Goal: Information Seeking & Learning: Learn about a topic

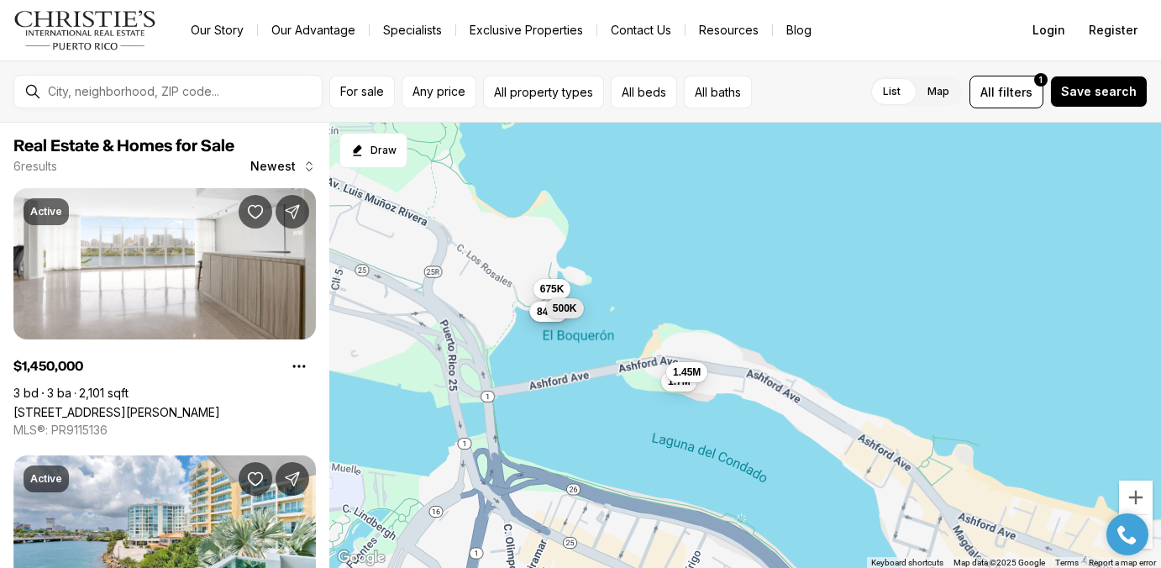
drag, startPoint x: 708, startPoint y: 367, endPoint x: 535, endPoint y: 303, distance: 184.4
click at [535, 303] on div "1.7M 585K 675K 849K 1.45M 500K" at bounding box center [745, 346] width 832 height 446
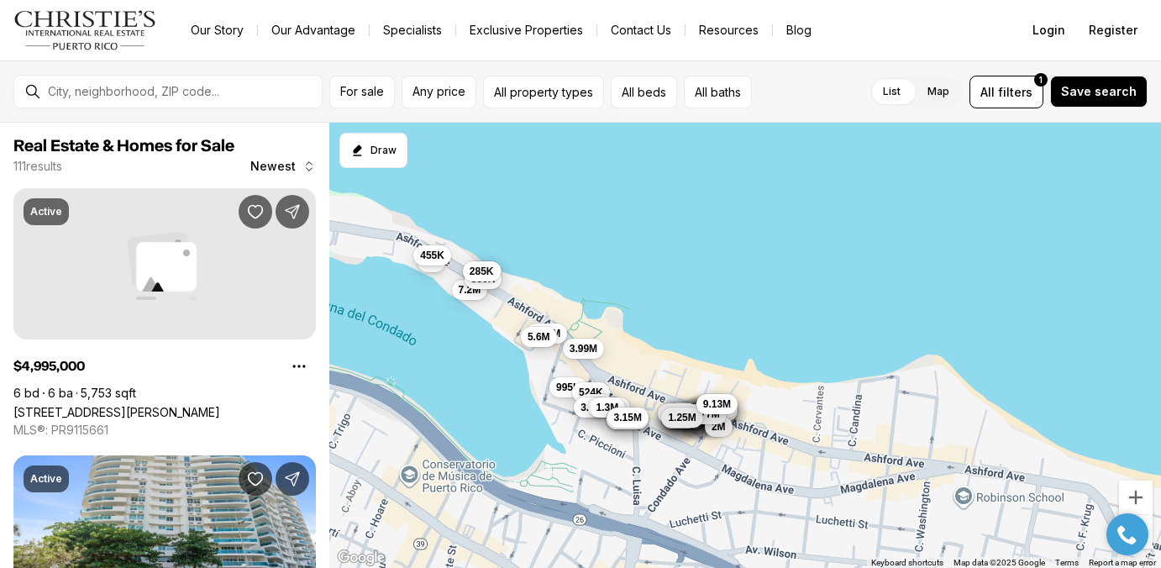
drag, startPoint x: 738, startPoint y: 422, endPoint x: 600, endPoint y: 312, distance: 177.0
click at [600, 312] on div "1.23M 1.28M 1.81M 1.2M 1.52M 3.88M 2.87M 1.21M 2.93M 6.17M 2.55M 2.93M 7.66M 4.…" at bounding box center [745, 346] width 832 height 446
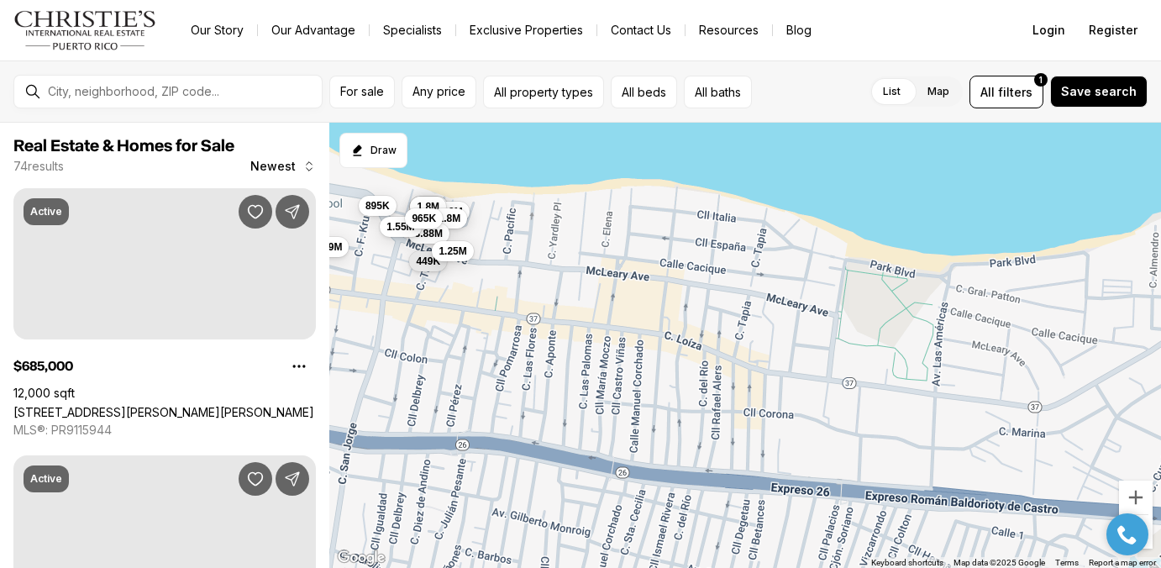
drag, startPoint x: 765, startPoint y: 287, endPoint x: 484, endPoint y: 357, distance: 289.9
click at [484, 357] on div "895K 645K 775K 625K 2.9M 1.8M 1.8M 740K 2M 1.9M 1.08M 3.88M 449K 1.55M 965K 975…" at bounding box center [745, 346] width 832 height 446
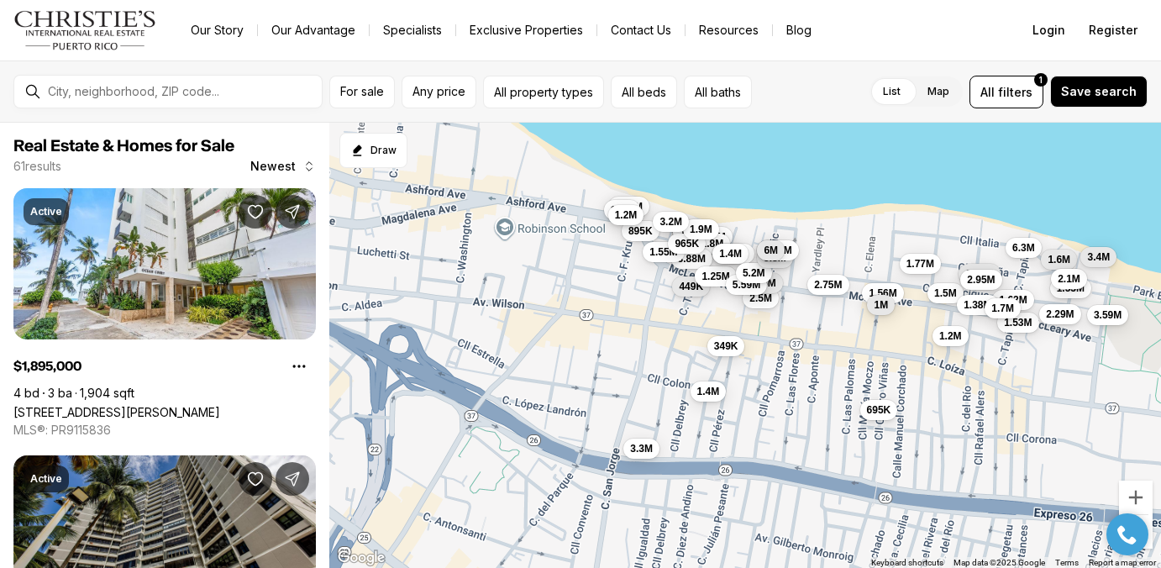
drag, startPoint x: 507, startPoint y: 341, endPoint x: 772, endPoint y: 366, distance: 266.6
click at [772, 366] on div "895K 645K 625K 2.9M 1.8M 1.8M 3.88M 449K 1.55M 965K 1.25M 1.53M 1.45M 1.56M 695…" at bounding box center [745, 346] width 832 height 446
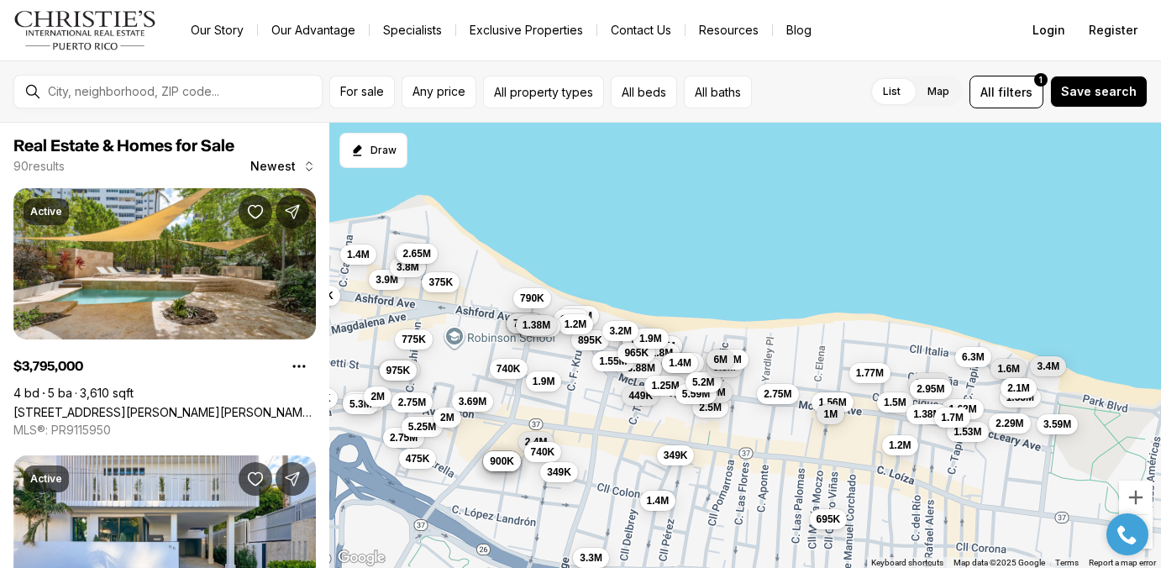
drag, startPoint x: 537, startPoint y: 246, endPoint x: 486, endPoint y: 359, distance: 123.3
click at [486, 359] on div "895K 645K 625K 2.9M 1.8M 1.8M 3.88M 449K 1.55M 965K 1.25M 1.53M 1.45M 1.56M 695…" at bounding box center [745, 346] width 832 height 446
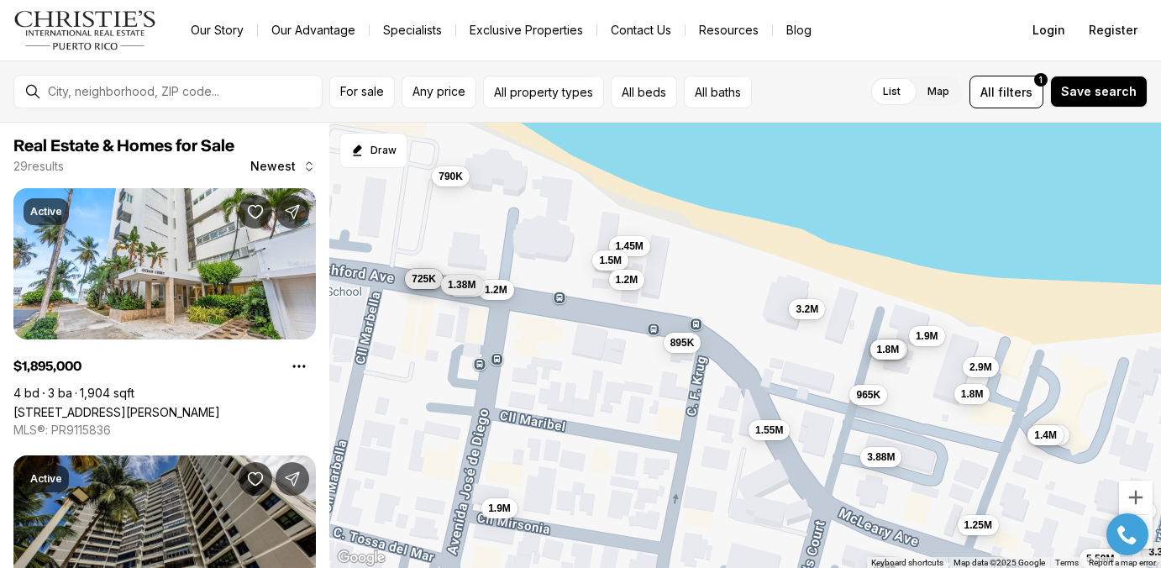
drag, startPoint x: 539, startPoint y: 363, endPoint x: 733, endPoint y: 381, distance: 194.1
click at [733, 381] on div "895K 645K 625K 2.9M 1.8M 1.8M 3.88M 449K 1.55M 965K 1.25M 1.45M 1.4M 3.35M 5.59…" at bounding box center [745, 346] width 832 height 446
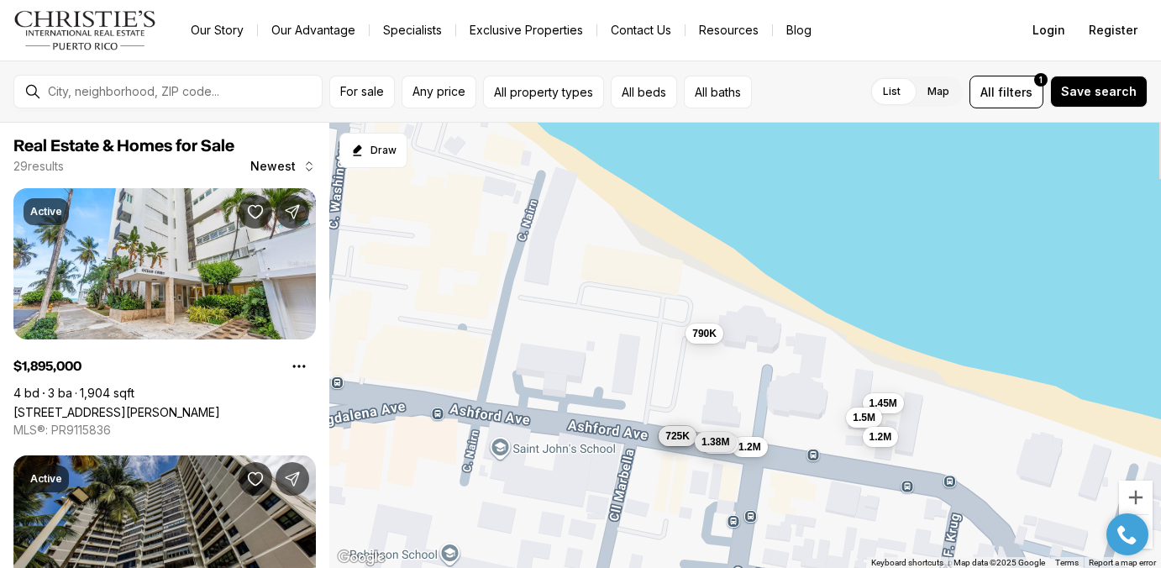
drag, startPoint x: 790, startPoint y: 268, endPoint x: 520, endPoint y: 365, distance: 286.7
click at [520, 365] on div "1.45M 1.5M 1.2M 585K 575K 725K 1.9M 1.2M 318K 1.38M 790K" at bounding box center [745, 346] width 832 height 446
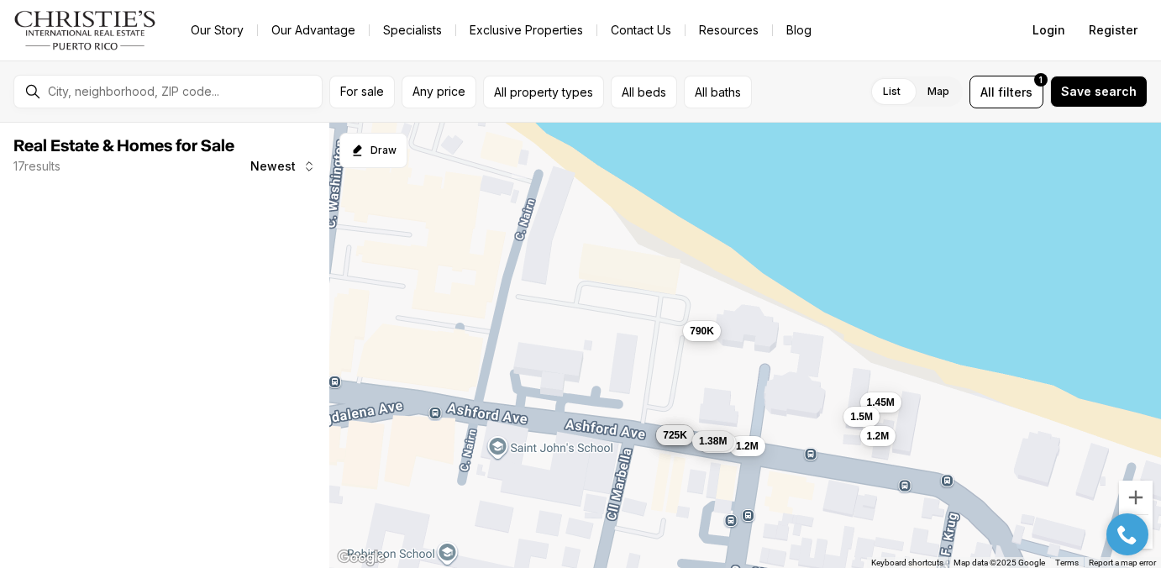
click at [711, 332] on span "790K" at bounding box center [702, 329] width 24 height 13
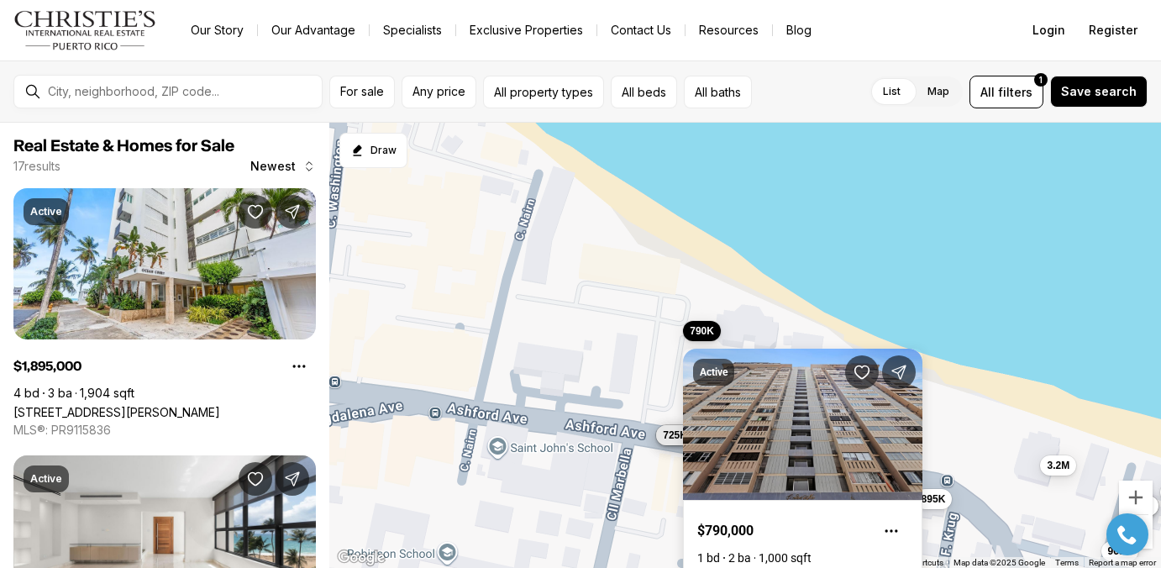
click at [737, 567] on link "[STREET_ADDRESS][PERSON_NAME]" at bounding box center [793, 576] width 193 height 13
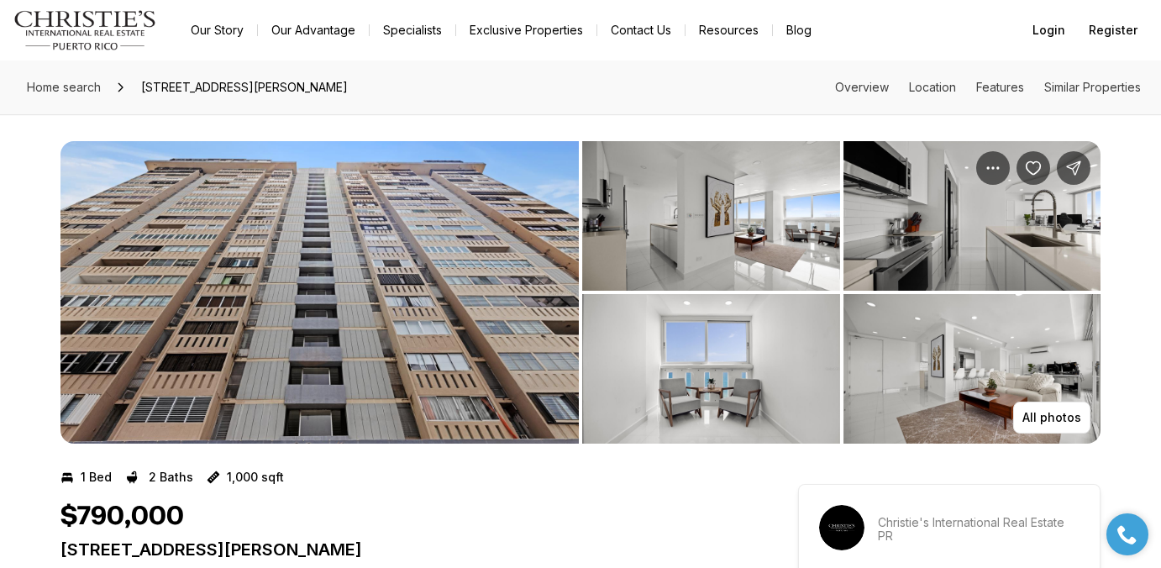
click at [513, 276] on img "View image gallery" at bounding box center [319, 292] width 518 height 302
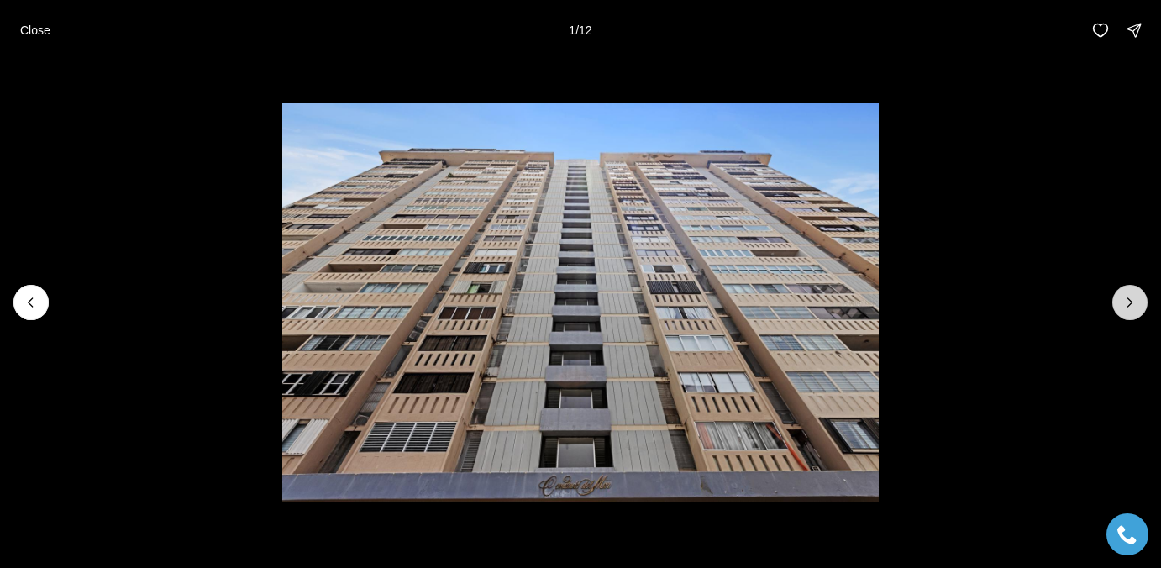
click at [1134, 302] on icon "Next slide" at bounding box center [1129, 302] width 17 height 17
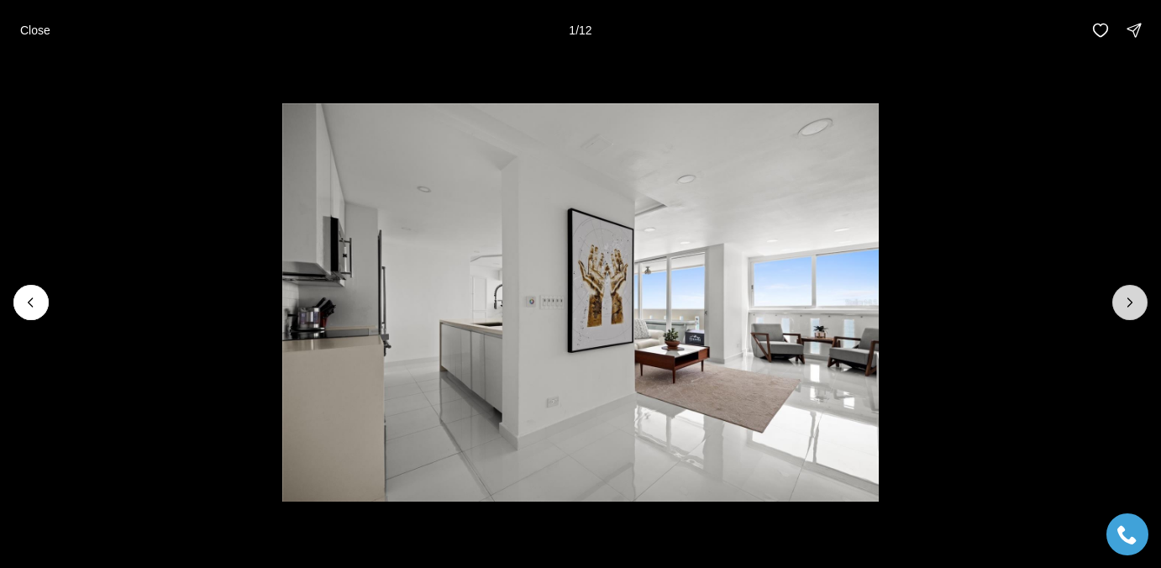
click at [1134, 302] on icon "Next slide" at bounding box center [1129, 302] width 17 height 17
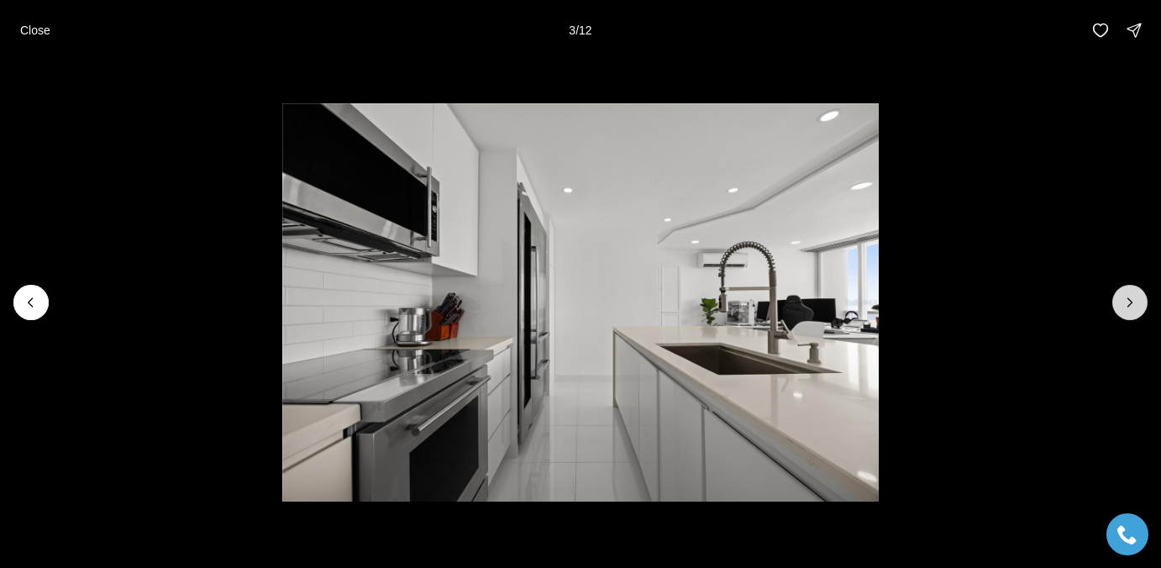
click at [1134, 302] on icon "Next slide" at bounding box center [1129, 302] width 17 height 17
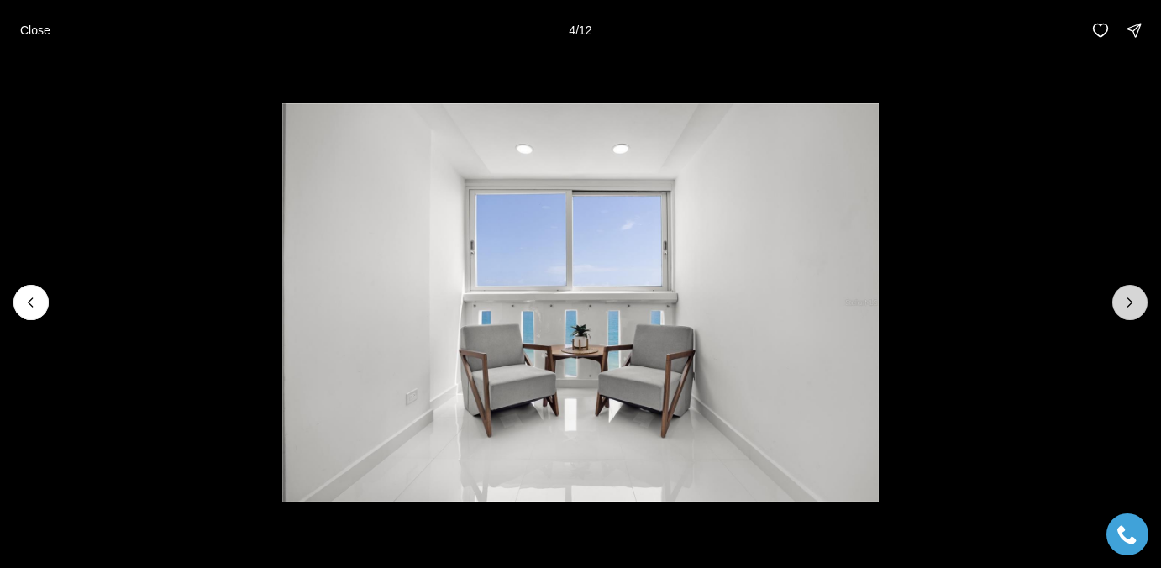
click at [1133, 302] on icon "Next slide" at bounding box center [1129, 302] width 17 height 17
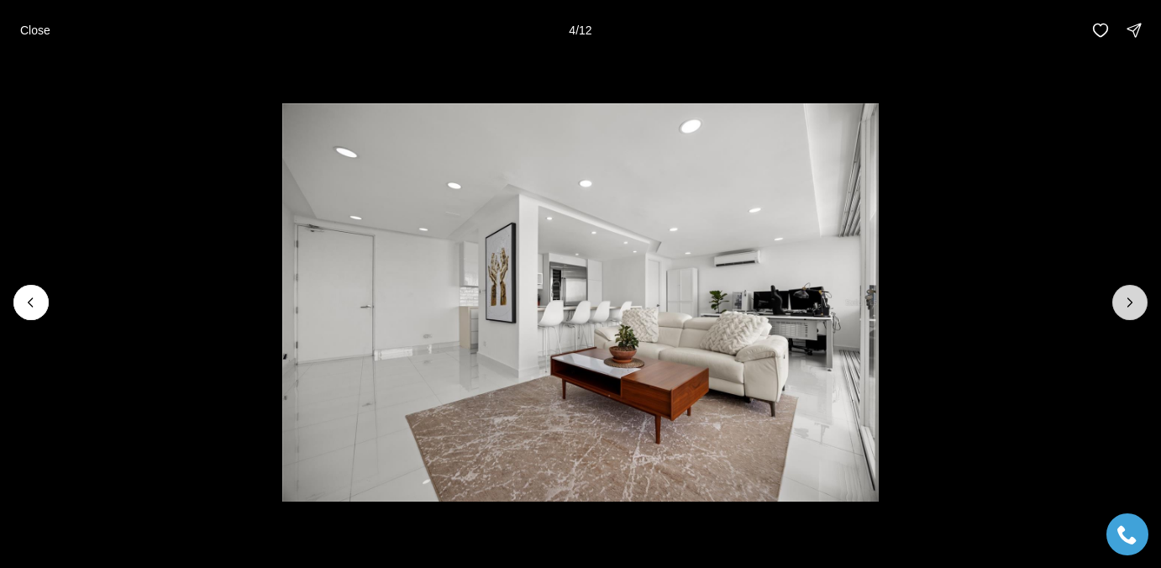
click at [1133, 302] on icon "Next slide" at bounding box center [1129, 302] width 17 height 17
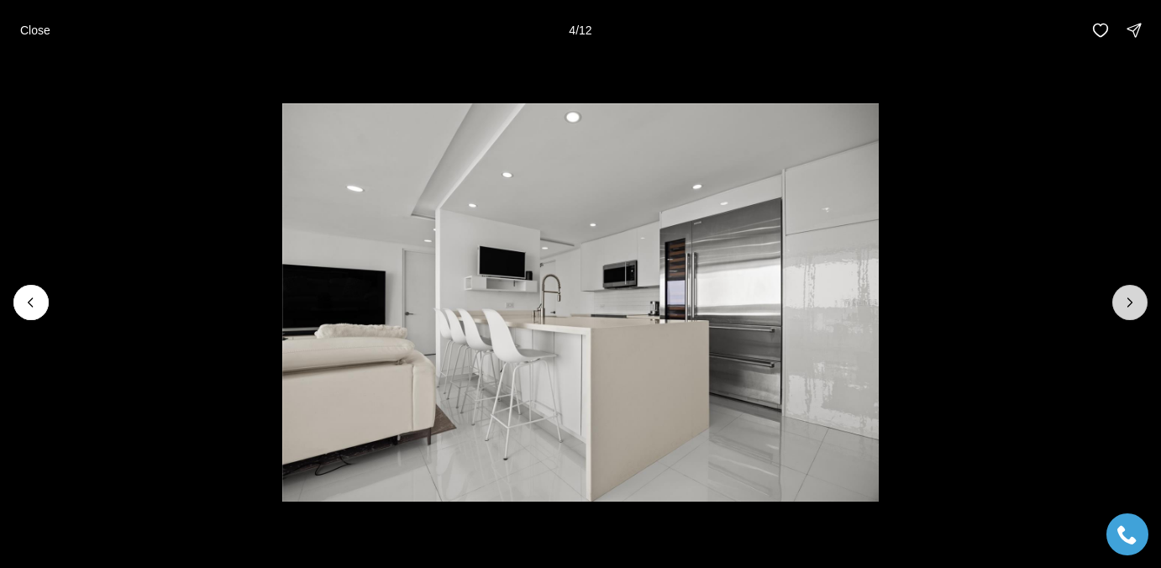
click at [1133, 302] on icon "Next slide" at bounding box center [1129, 302] width 17 height 17
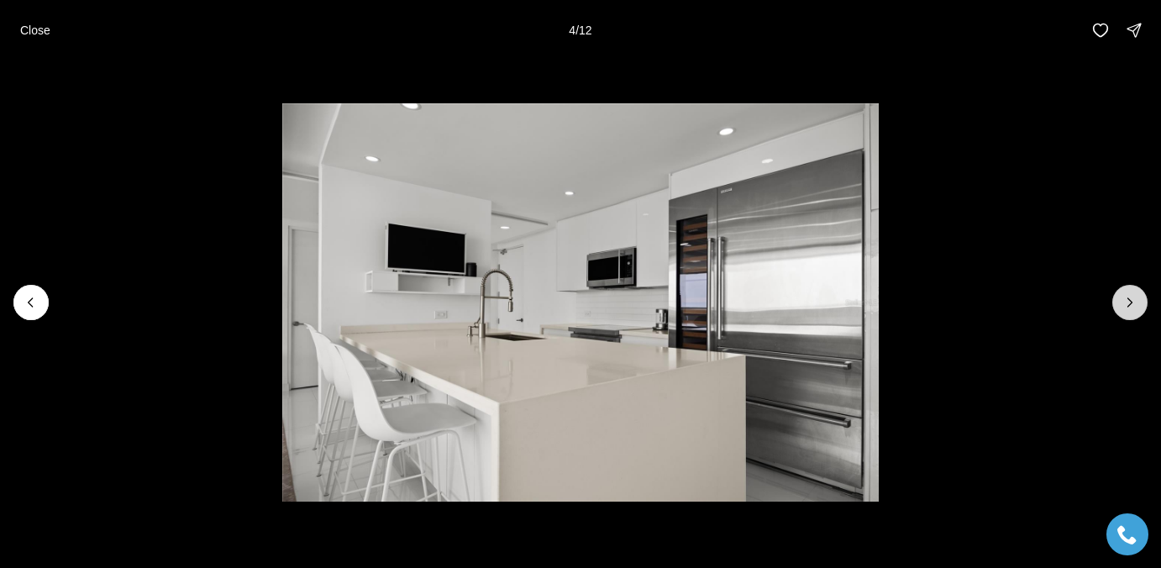
click at [1133, 302] on icon "Next slide" at bounding box center [1129, 302] width 17 height 17
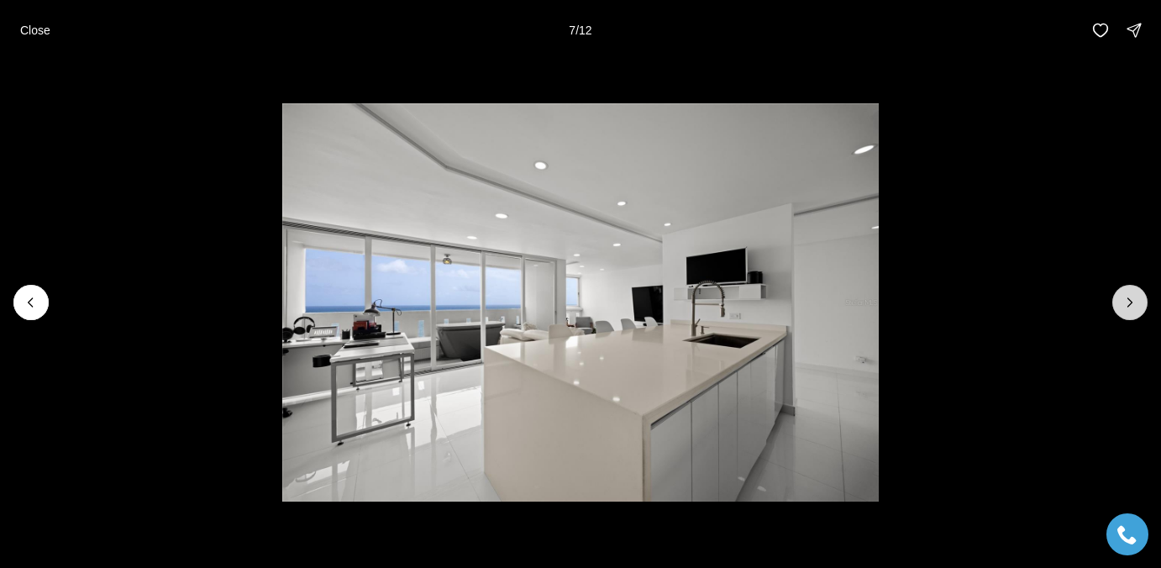
click at [1133, 302] on icon "Next slide" at bounding box center [1129, 302] width 17 height 17
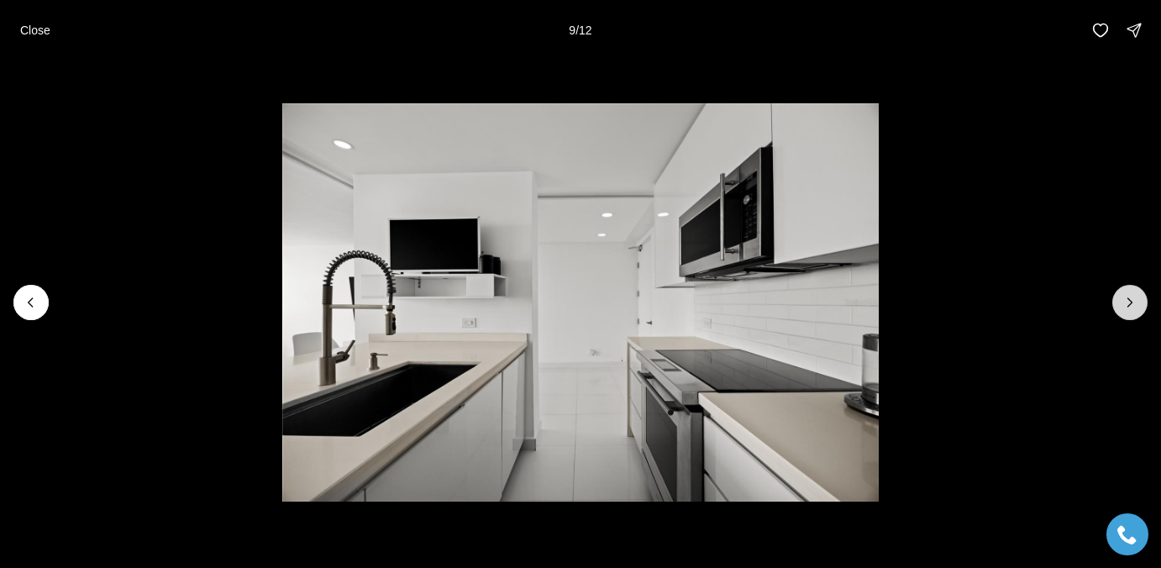
click at [1133, 302] on icon "Next slide" at bounding box center [1129, 302] width 17 height 17
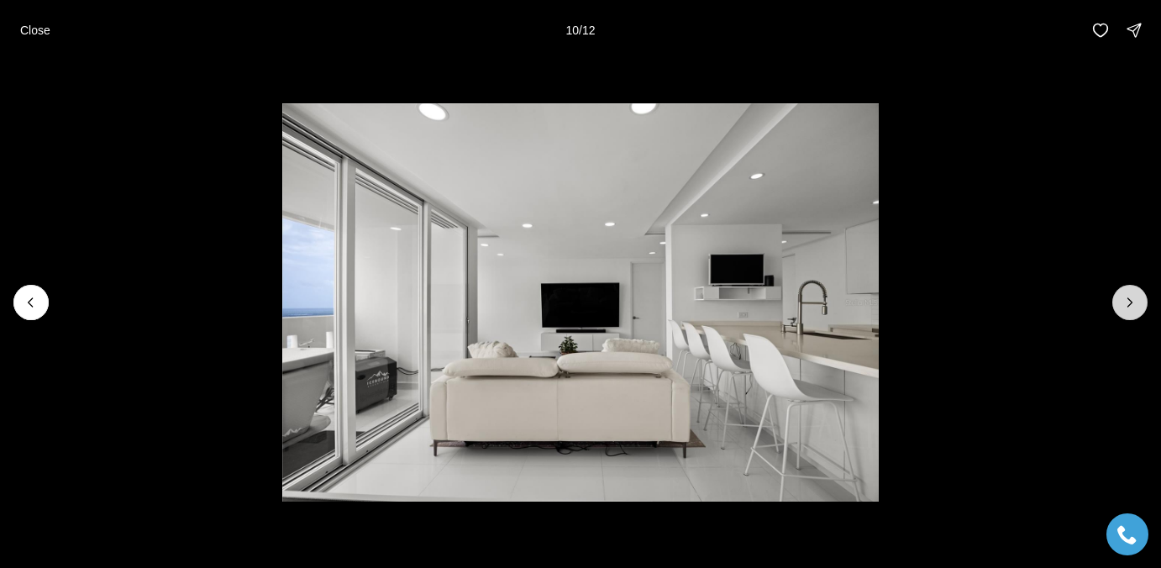
click at [1133, 302] on icon "Next slide" at bounding box center [1129, 302] width 17 height 17
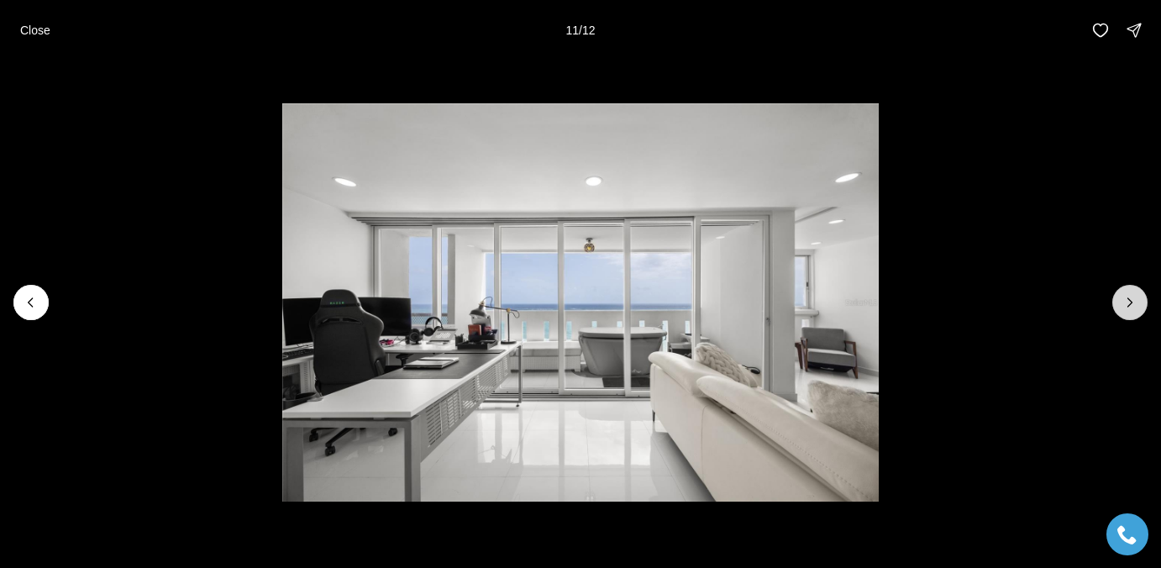
click at [1133, 302] on icon "Next slide" at bounding box center [1129, 302] width 17 height 17
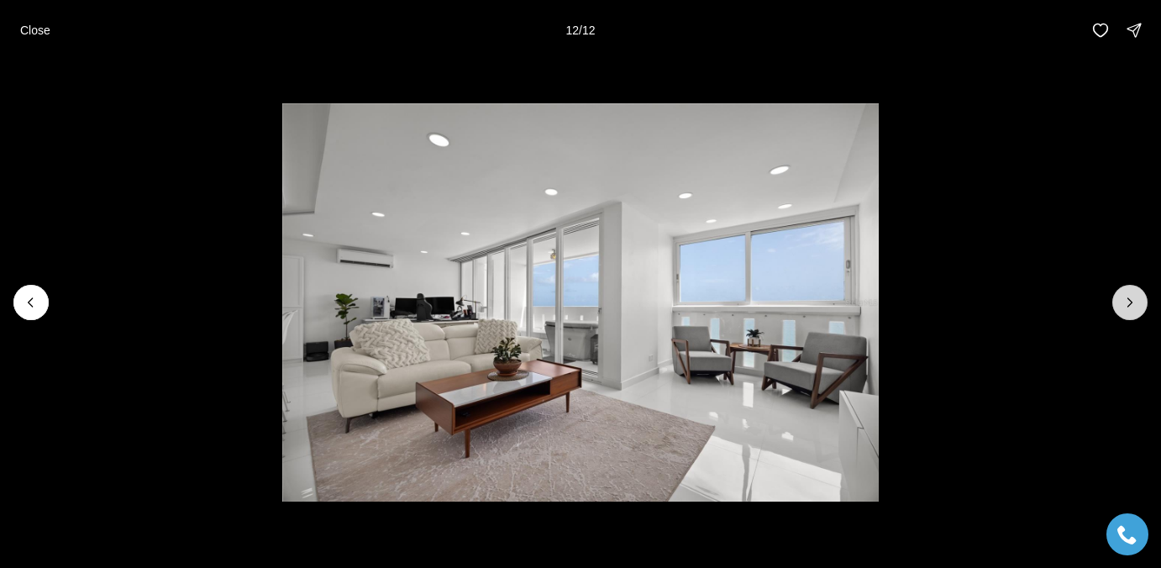
click at [1133, 302] on div at bounding box center [1129, 302] width 35 height 35
click at [1132, 302] on div at bounding box center [1129, 302] width 35 height 35
click at [40, 33] on p "Close" at bounding box center [35, 30] width 30 height 13
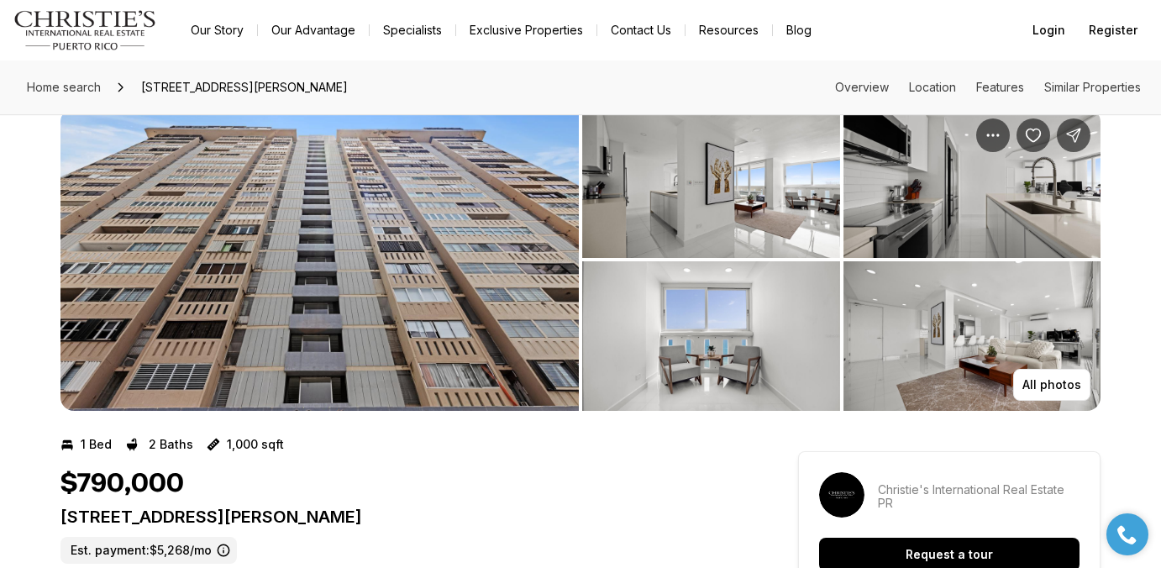
scroll to position [32, 0]
